Goal: Information Seeking & Learning: Learn about a topic

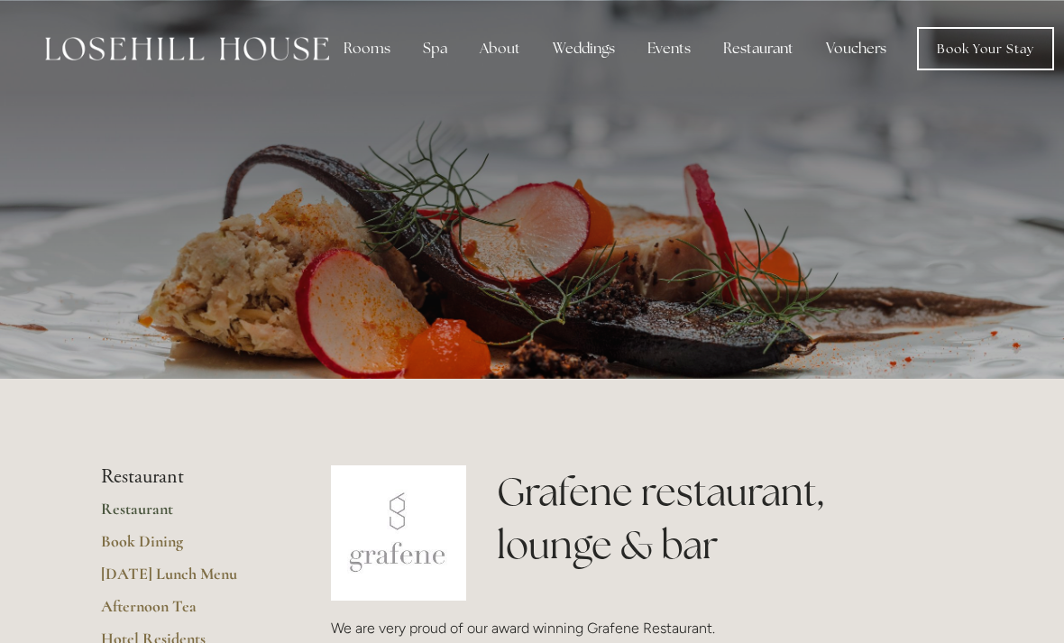
click at [364, 60] on div "Rooms" at bounding box center [367, 49] width 76 height 36
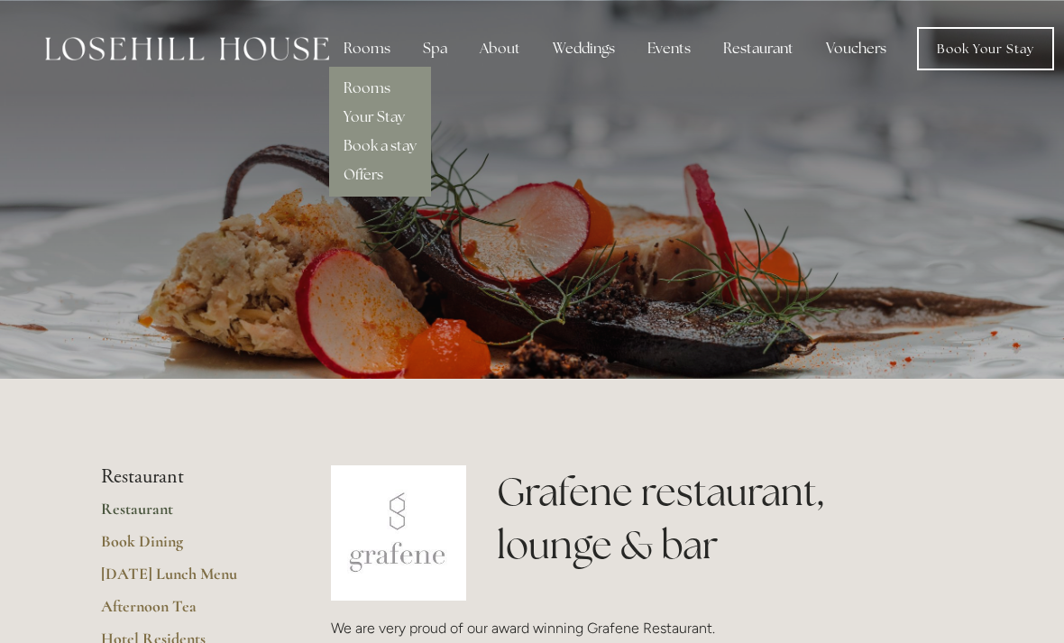
click at [376, 97] on link "Rooms" at bounding box center [367, 87] width 47 height 19
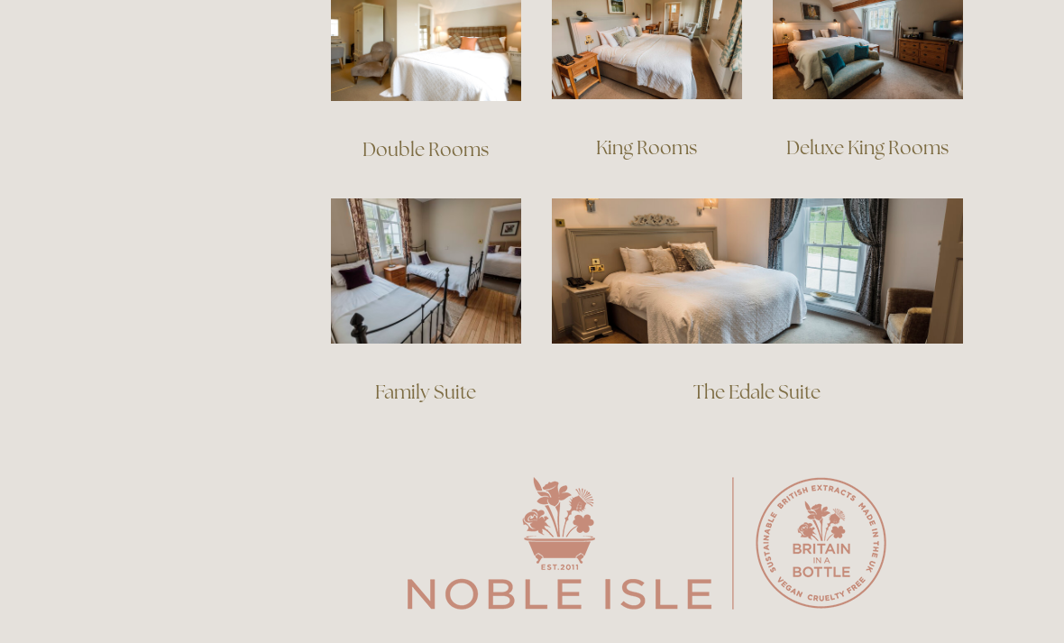
scroll to position [1242, 0]
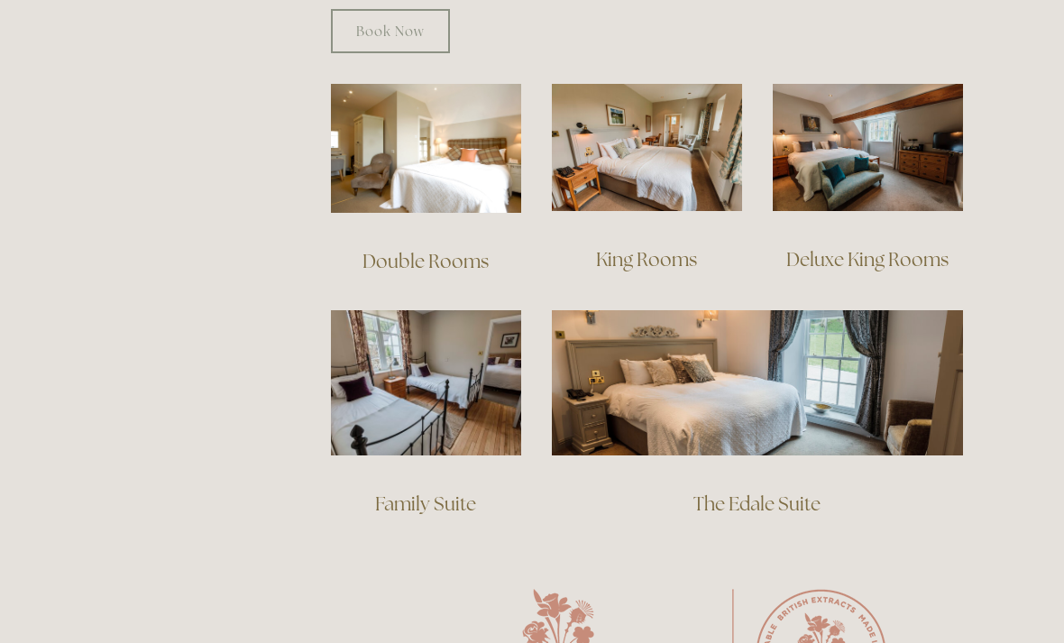
click at [900, 247] on link "Deluxe King Rooms" at bounding box center [867, 259] width 162 height 24
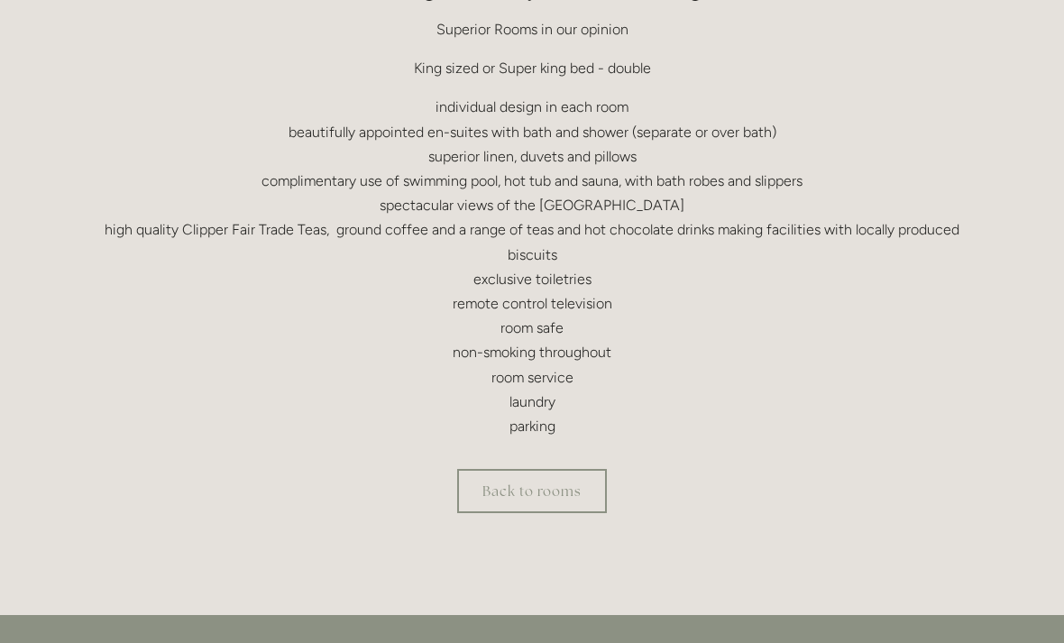
scroll to position [613, 0]
click at [763, 517] on div "Back to rooms" at bounding box center [532, 491] width 893 height 75
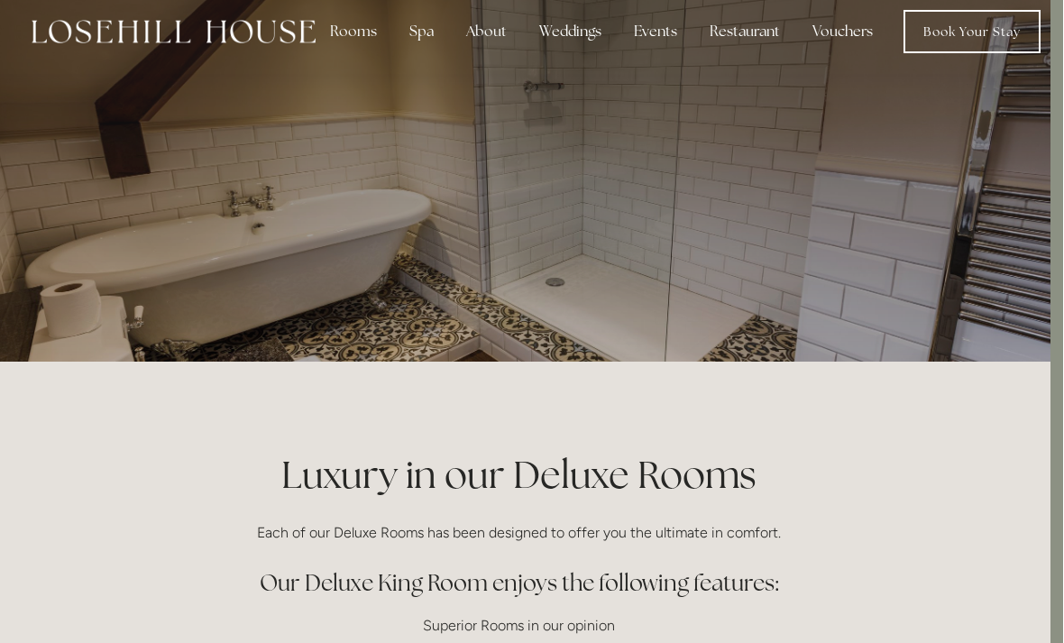
scroll to position [0, 13]
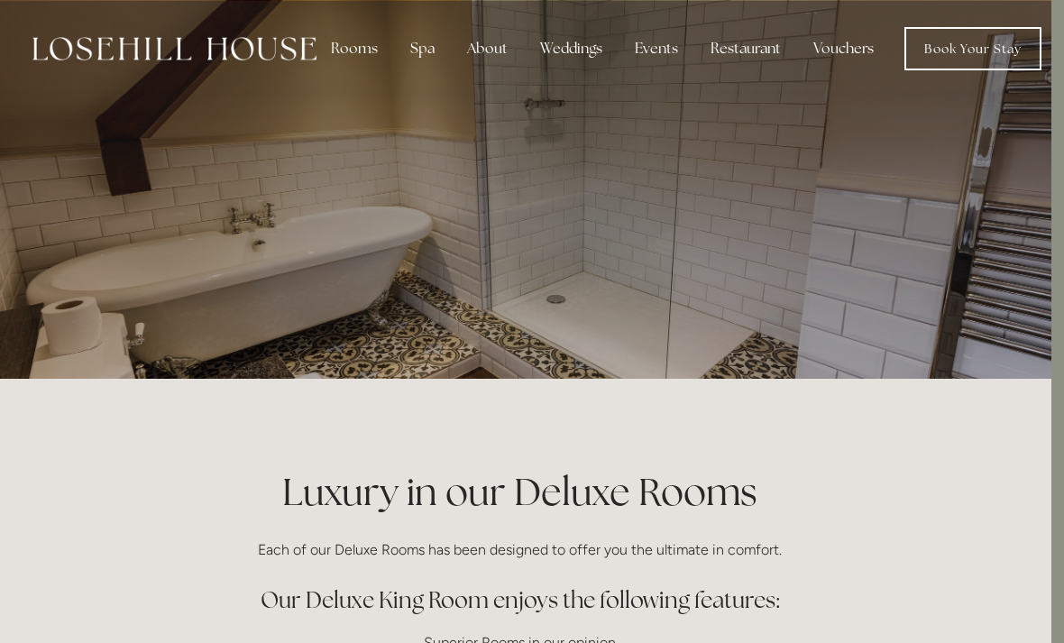
click at [434, 55] on div "Spa" at bounding box center [422, 49] width 53 height 36
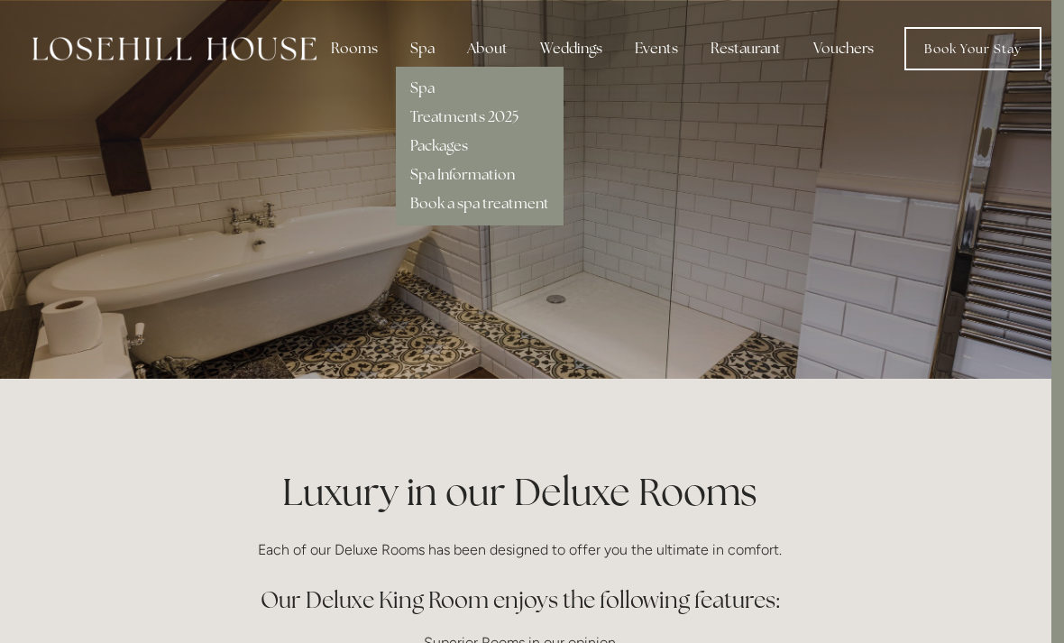
click at [424, 89] on link "Spa" at bounding box center [422, 87] width 24 height 19
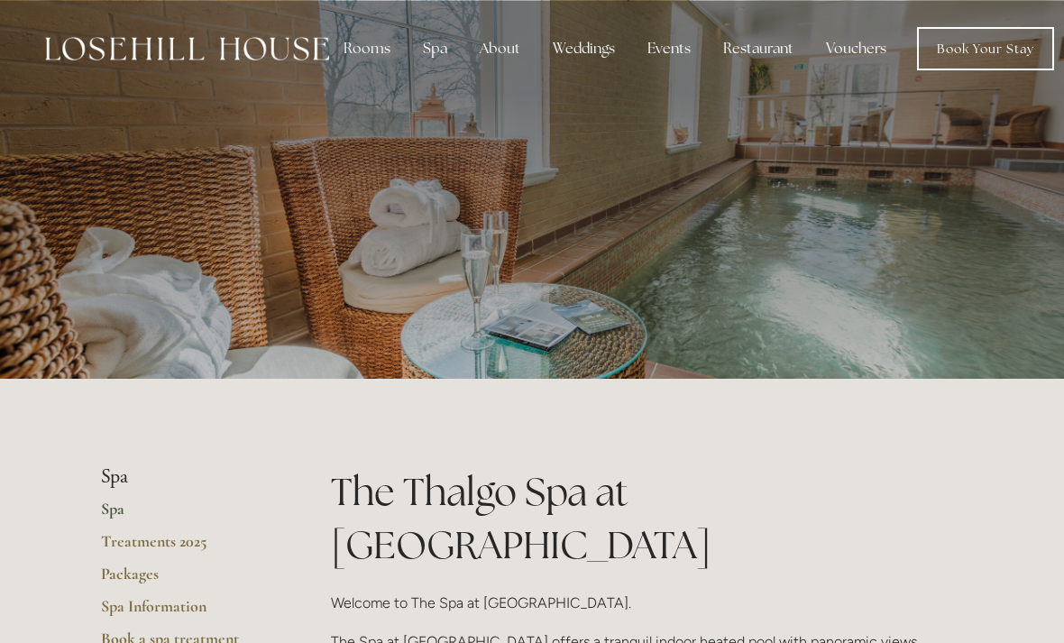
click at [770, 49] on div "Restaurant" at bounding box center [758, 49] width 99 height 36
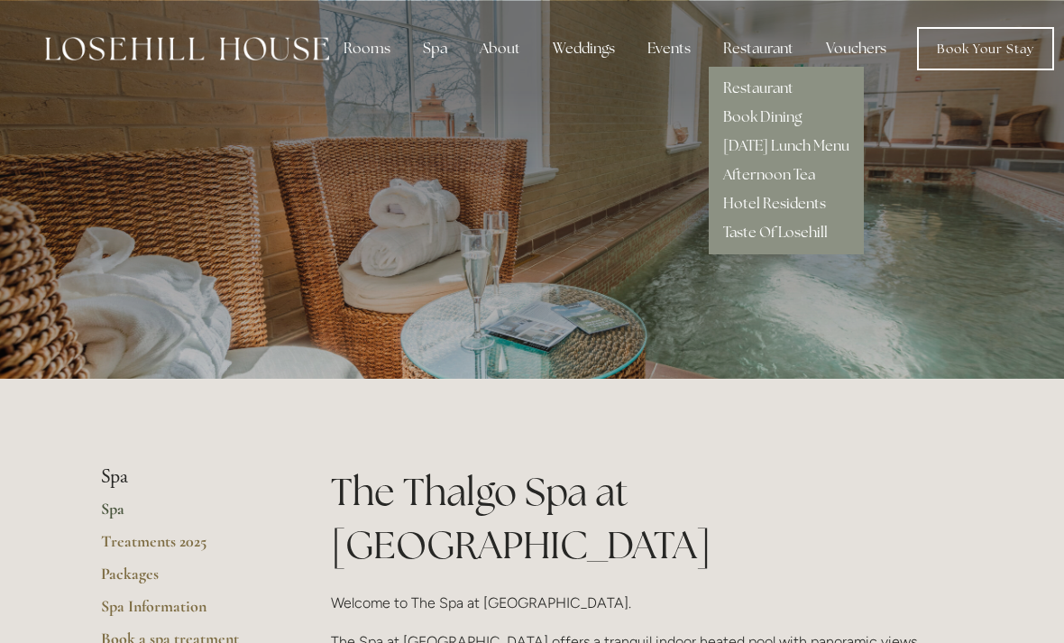
click at [781, 85] on link "Restaurant" at bounding box center [758, 87] width 70 height 19
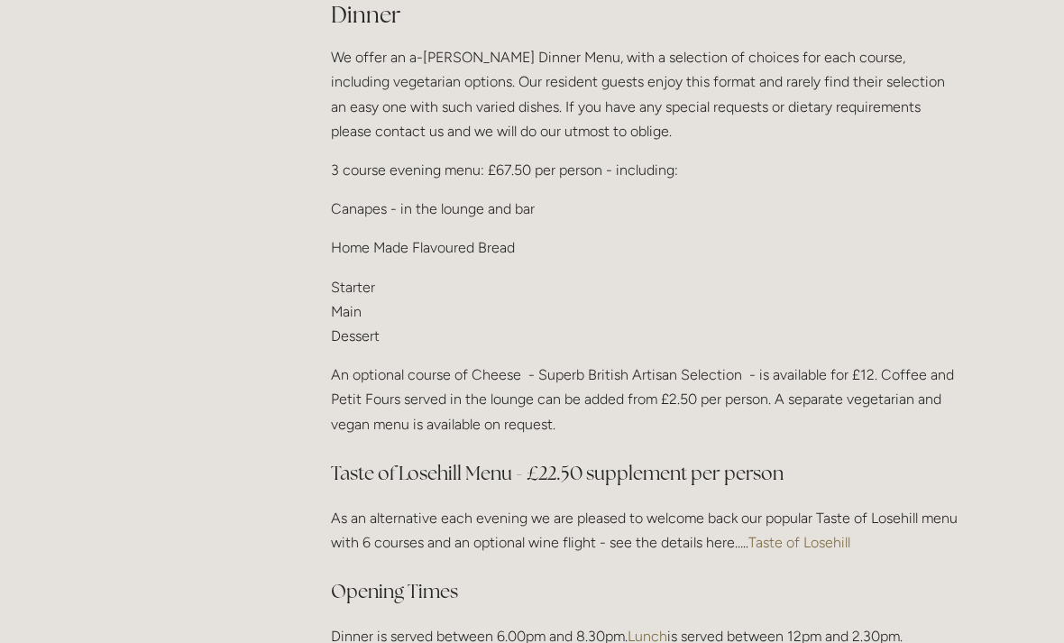
scroll to position [2336, 0]
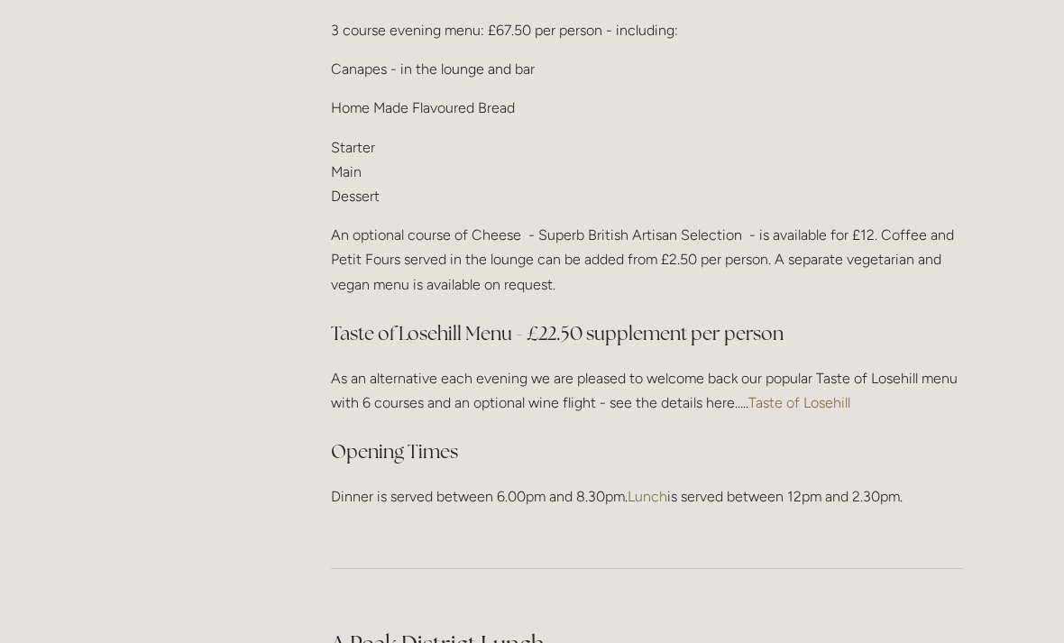
click at [813, 394] on link "Taste of Losehill" at bounding box center [800, 402] width 102 height 17
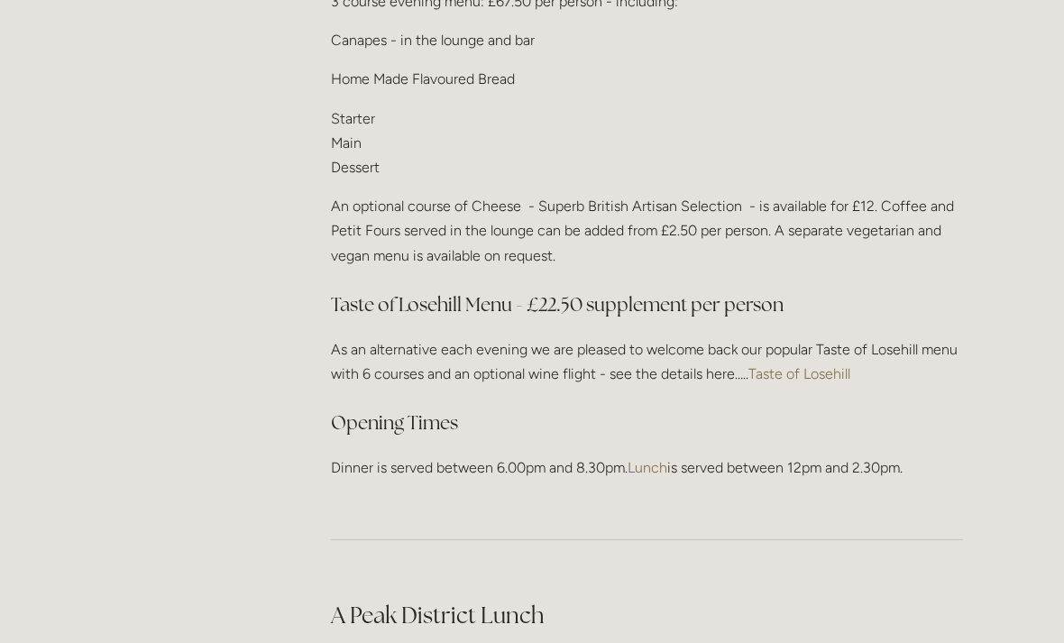
click at [353, 9] on div "Dinner We offer an a-[PERSON_NAME] Dinner Menu, with a selection of choices for…" at bounding box center [647, 154] width 632 height 649
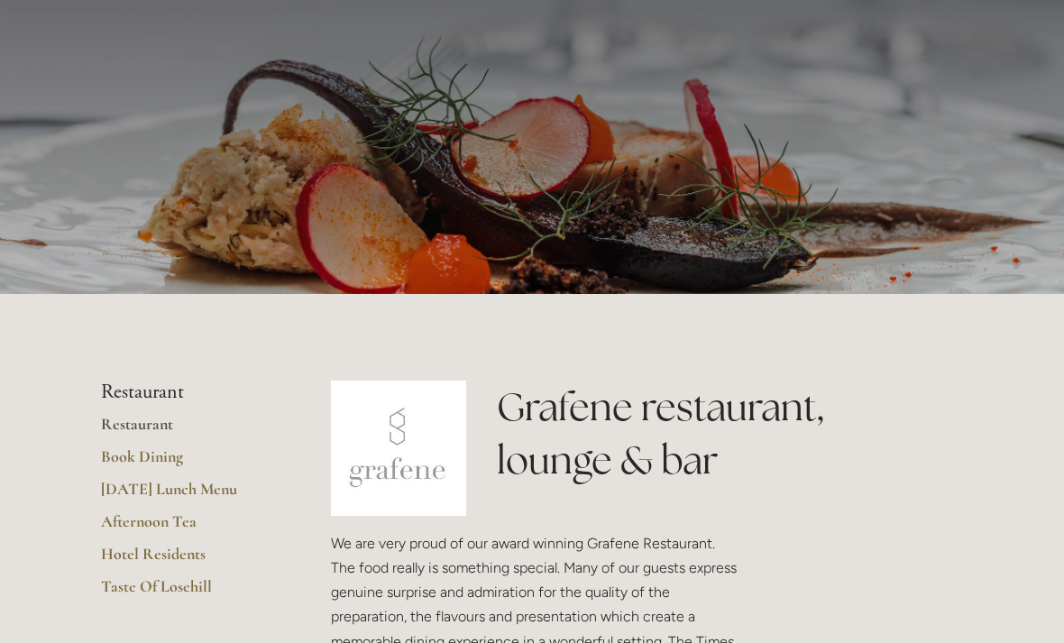
scroll to position [0, 0]
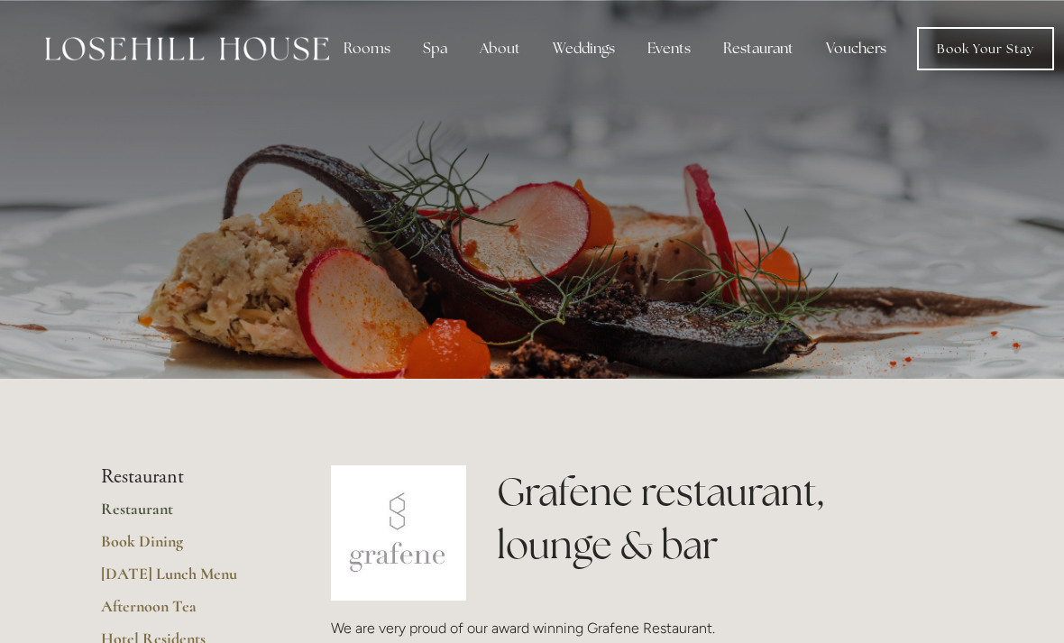
click at [244, 59] on img at bounding box center [187, 48] width 284 height 23
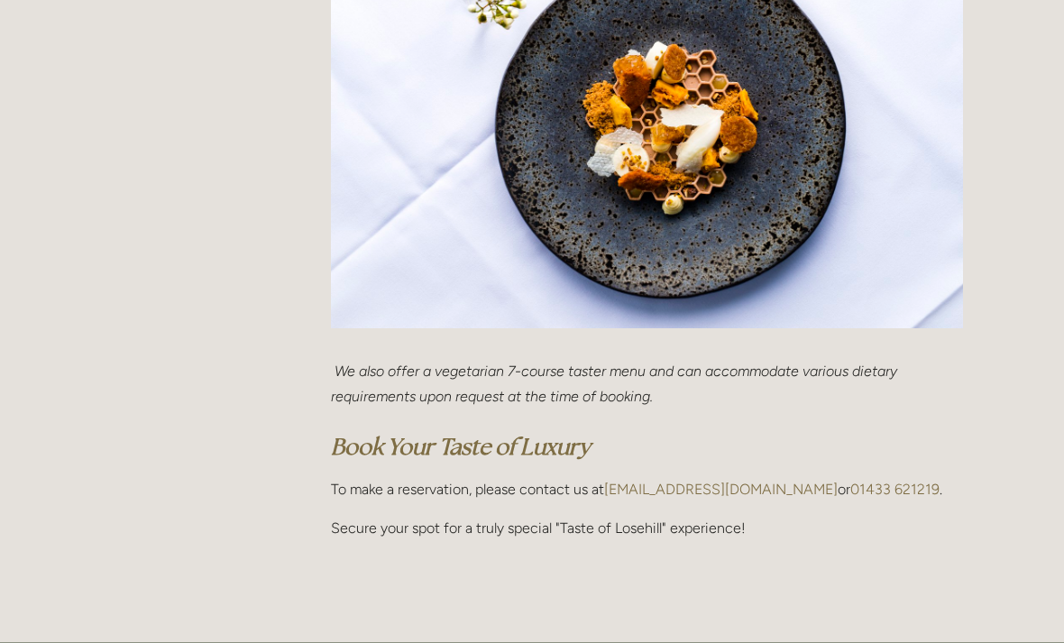
scroll to position [931, 0]
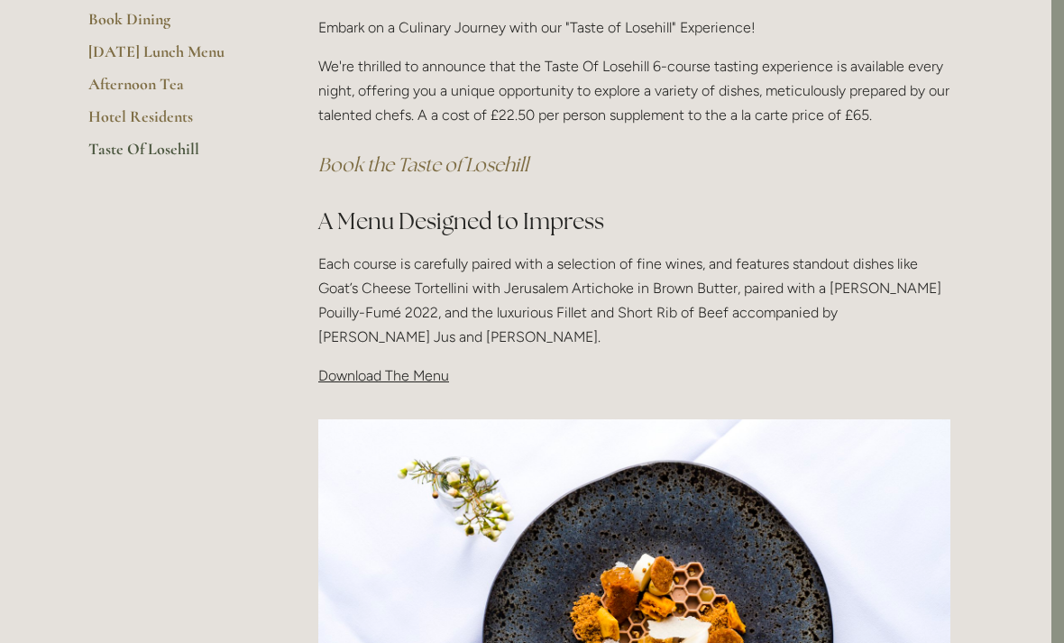
click at [414, 382] on p "Download The Menu" at bounding box center [634, 376] width 632 height 24
click at [422, 381] on p "Download The Menu" at bounding box center [634, 375] width 632 height 24
click at [386, 381] on p "Download The Menu" at bounding box center [634, 375] width 632 height 24
click at [414, 372] on span "Download The Menu" at bounding box center [383, 375] width 131 height 17
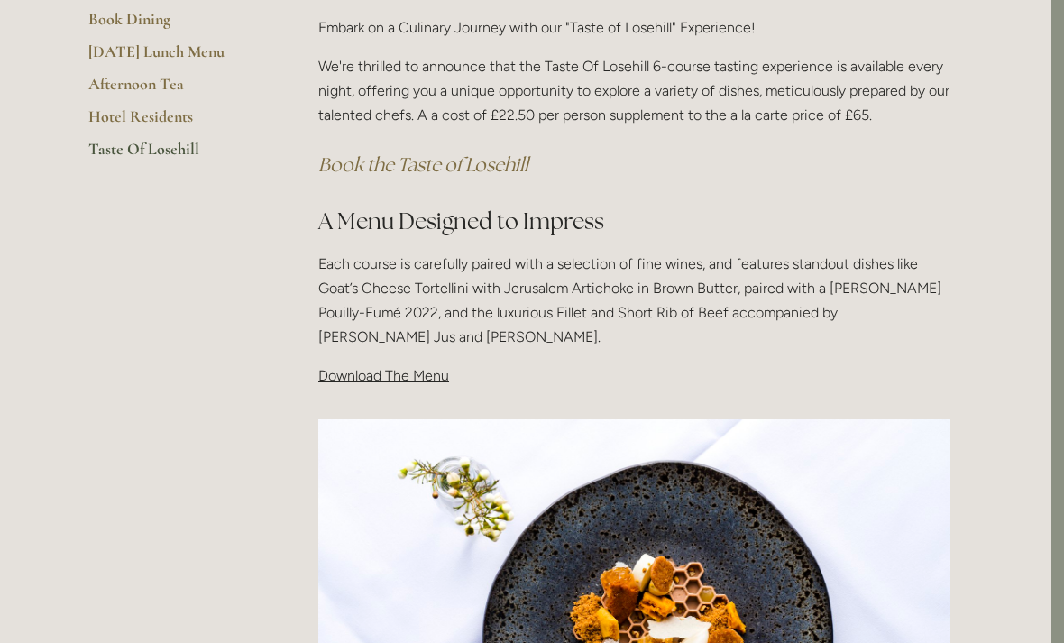
click at [404, 385] on div "Taste Of Losehill Embark on a Culinary Journey with our "Taste of Losehill" Exp…" at bounding box center [634, 173] width 663 height 461
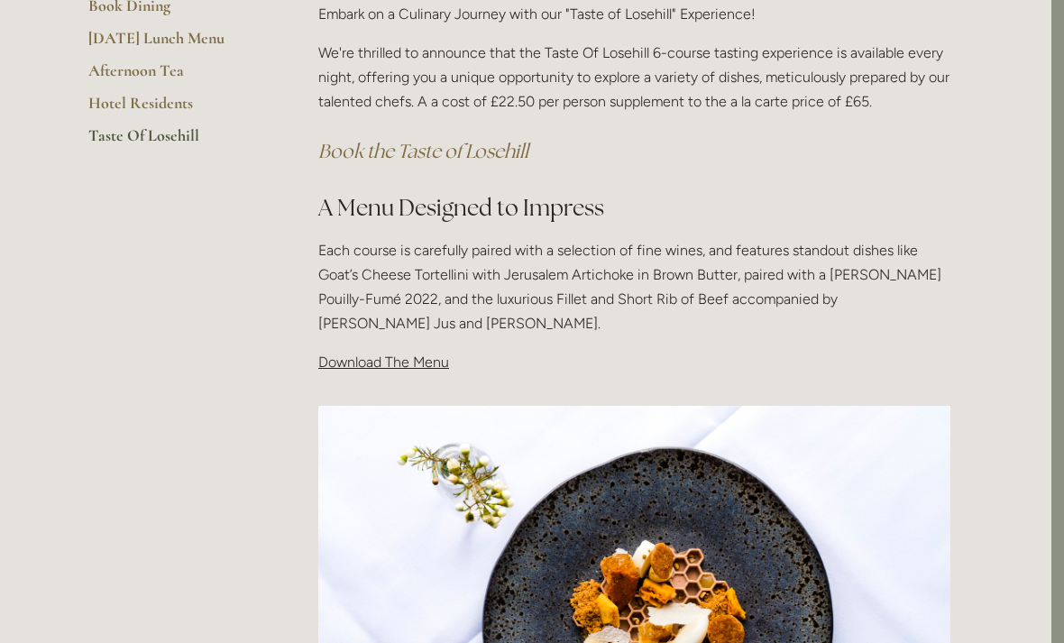
click at [416, 365] on span "Download The Menu" at bounding box center [383, 362] width 131 height 17
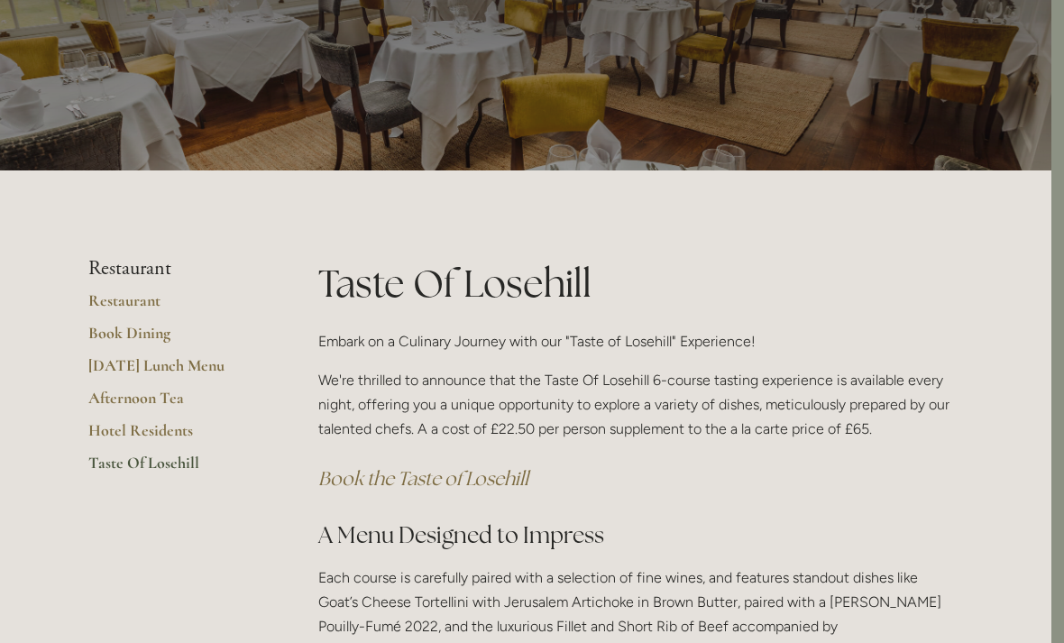
scroll to position [0, 13]
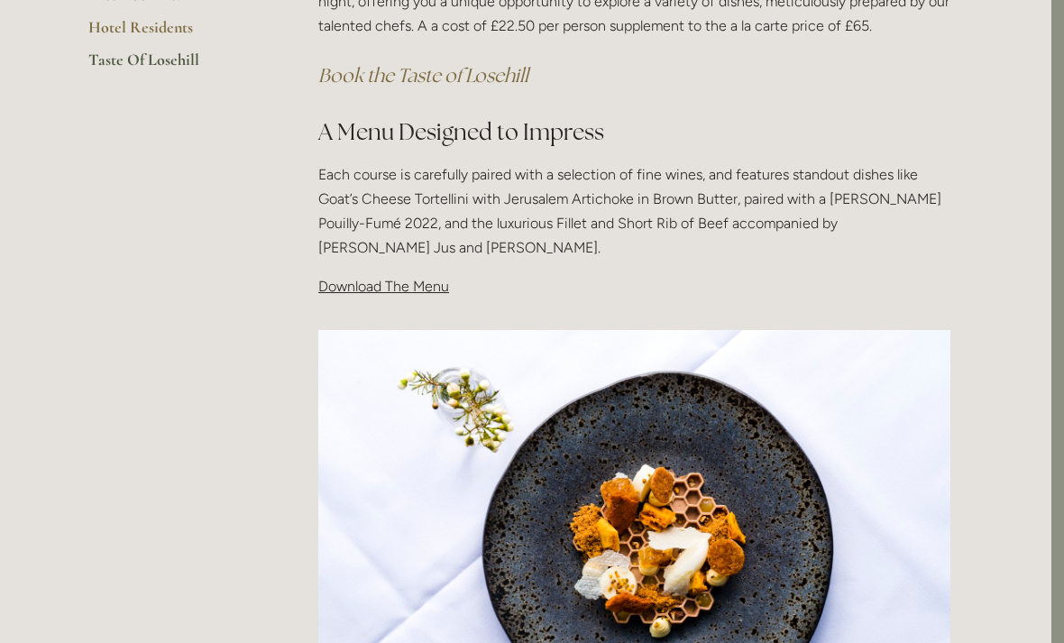
scroll to position [503, 13]
click at [414, 289] on span "Download The Menu" at bounding box center [383, 286] width 131 height 17
click at [418, 293] on p "Download The Menu" at bounding box center [634, 286] width 632 height 24
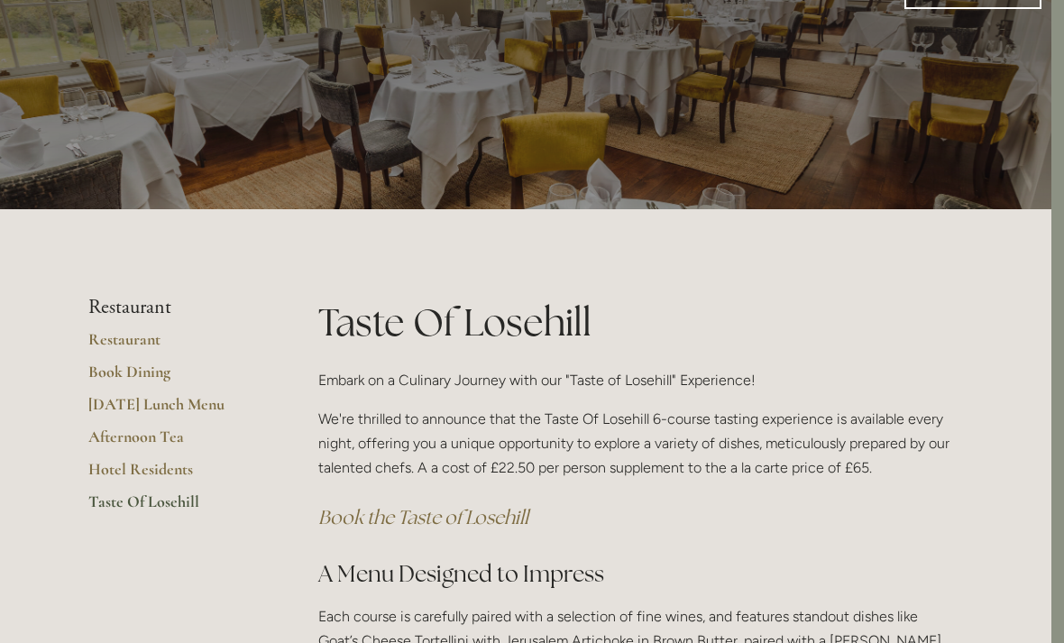
scroll to position [0, 13]
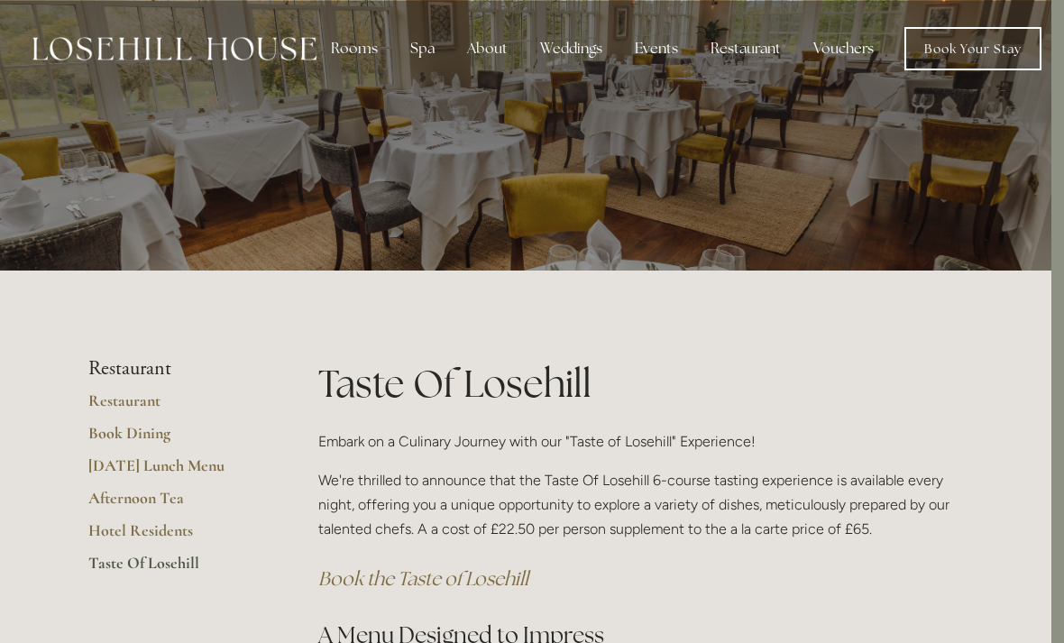
click at [745, 65] on div "Restaurant" at bounding box center [745, 49] width 99 height 36
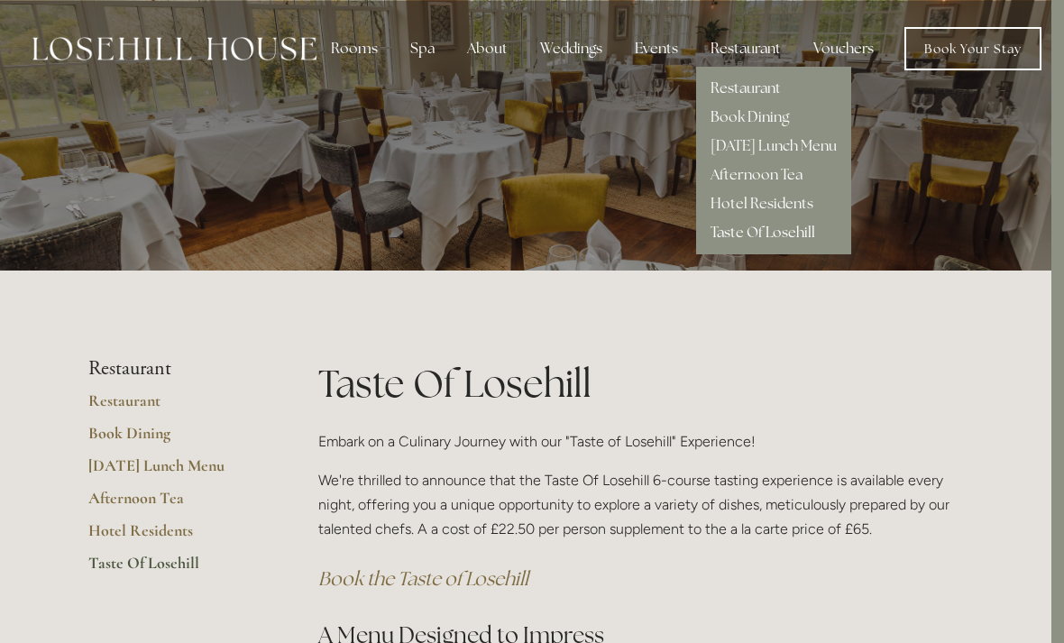
click at [766, 88] on link "Restaurant" at bounding box center [746, 87] width 70 height 19
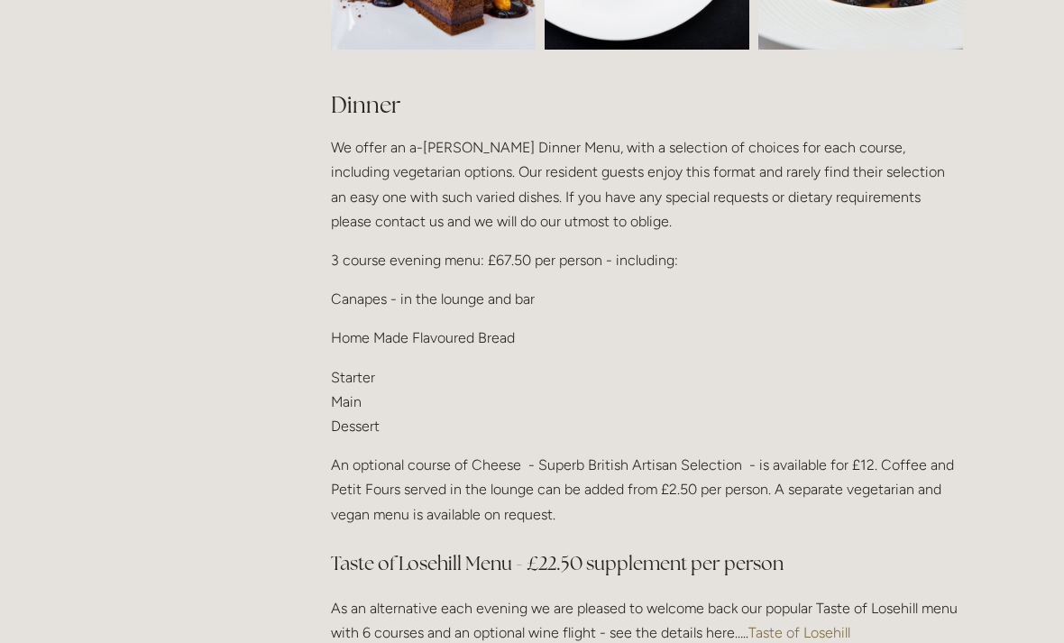
scroll to position [2115, 0]
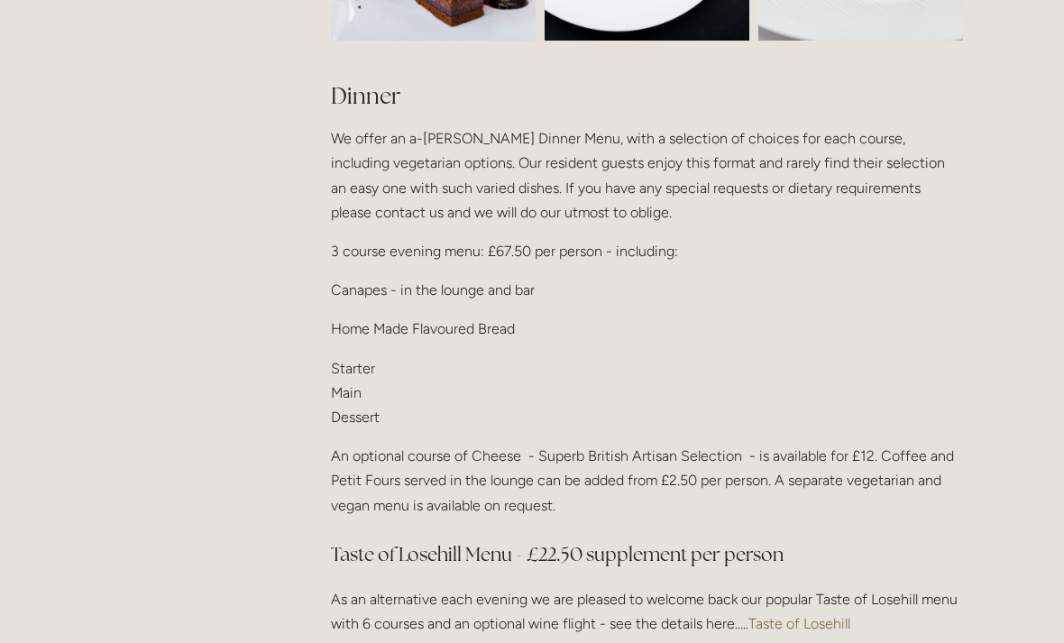
click at [354, 363] on p "Starter Main Dessert" at bounding box center [647, 393] width 632 height 74
click at [362, 401] on p "Starter Main Dessert" at bounding box center [647, 393] width 632 height 74
click at [372, 432] on div "Dinner We offer an a-la-carte Dinner Menu, with a selection of choices for each…" at bounding box center [647, 404] width 632 height 649
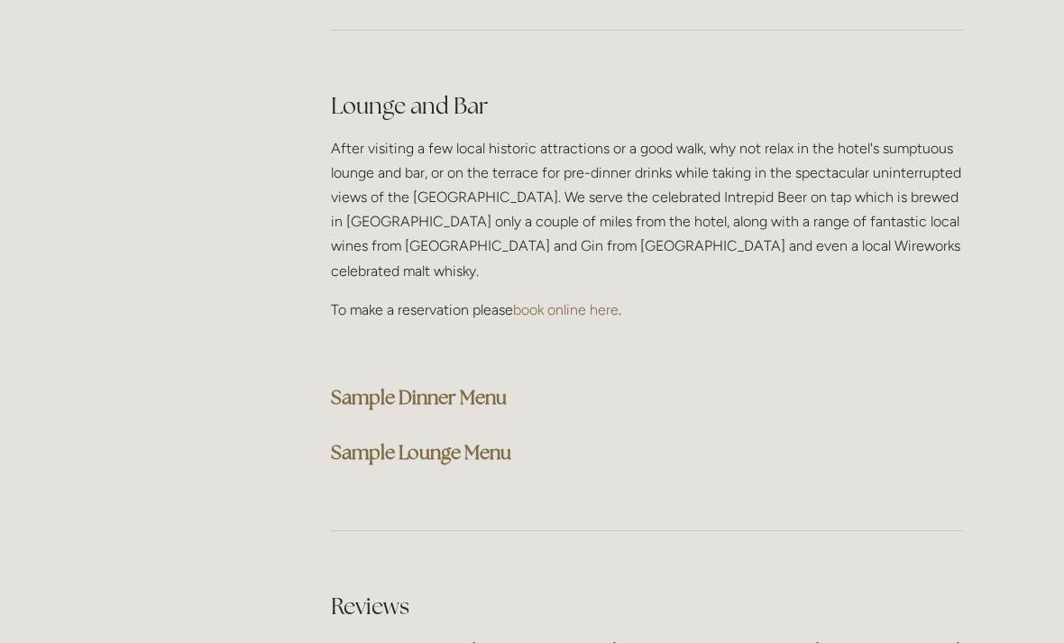
scroll to position [4518, 0]
click at [492, 387] on strong "Sample Dinner Menu" at bounding box center [419, 399] width 176 height 24
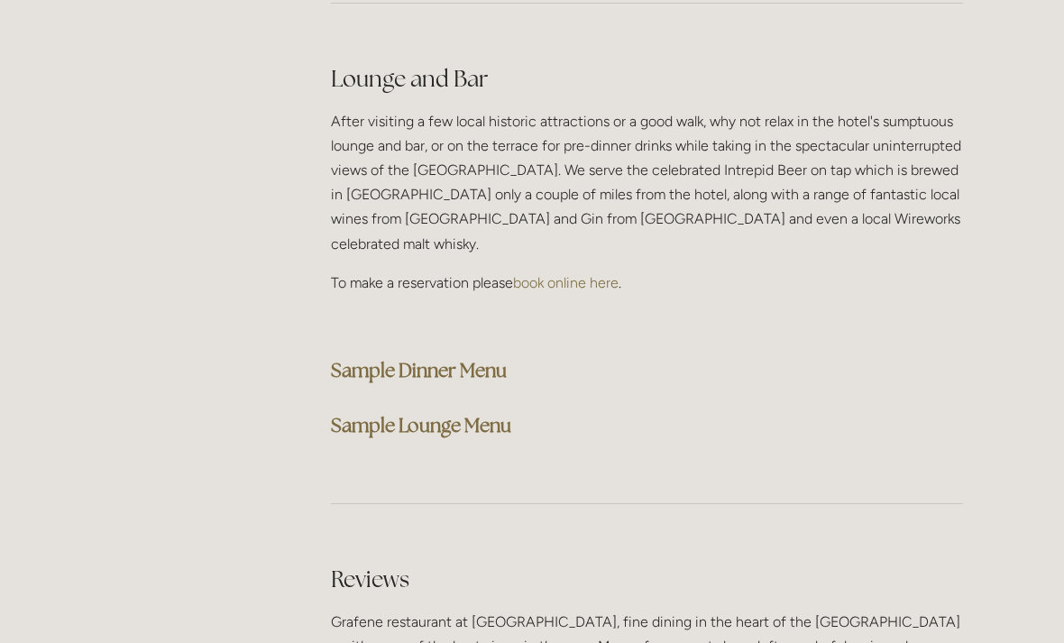
click at [463, 413] on strong "Sample Lounge Menu" at bounding box center [421, 425] width 180 height 24
click at [454, 413] on strong "Sample Lounge Menu" at bounding box center [421, 425] width 180 height 24
click at [492, 358] on strong "Sample Dinner Menu" at bounding box center [419, 370] width 176 height 24
